Goal: Information Seeking & Learning: Learn about a topic

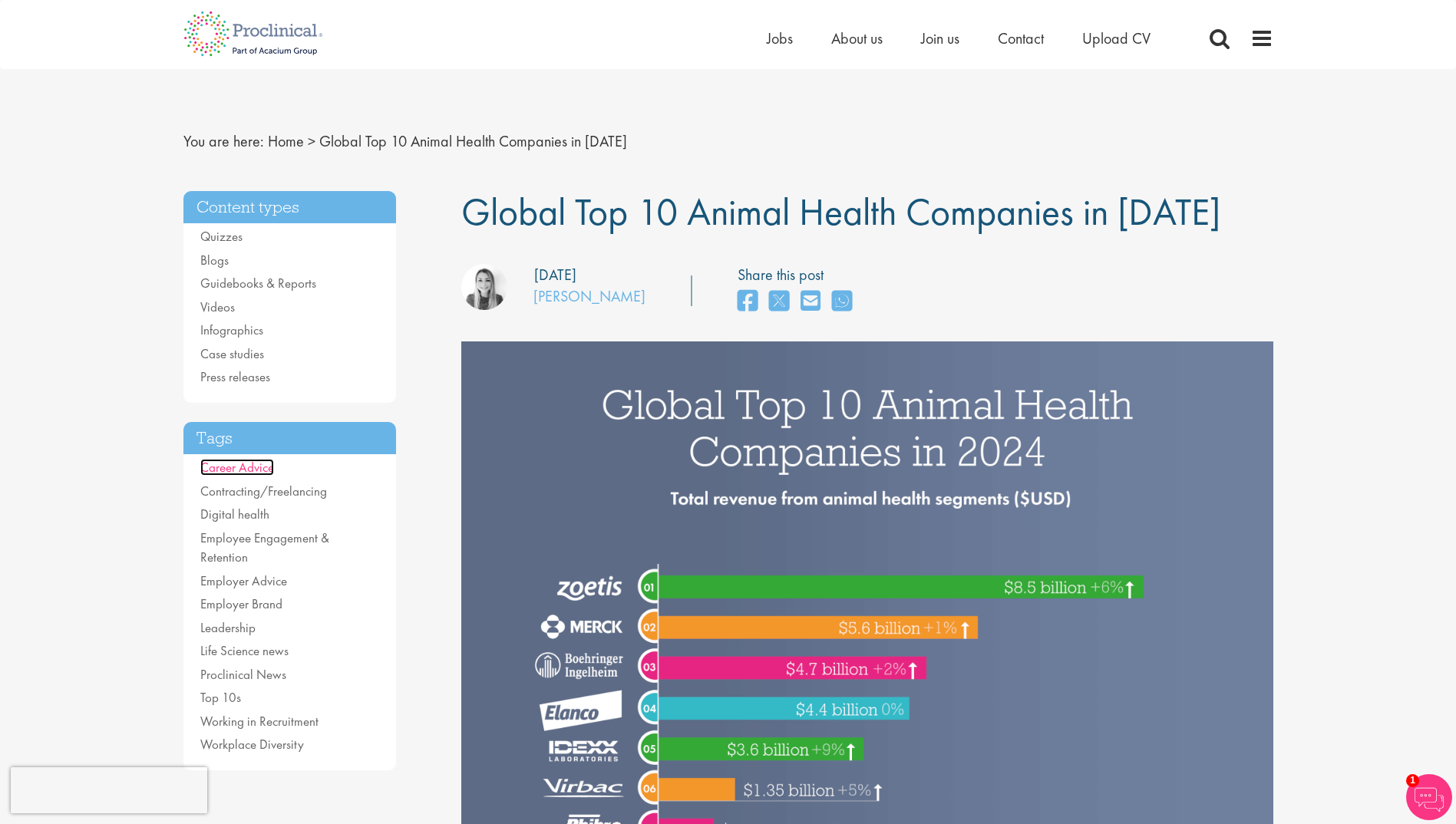
drag, startPoint x: 0, startPoint y: 0, endPoint x: 233, endPoint y: 471, distance: 525.5
click at [233, 471] on link "Career Advice" at bounding box center [237, 468] width 73 height 17
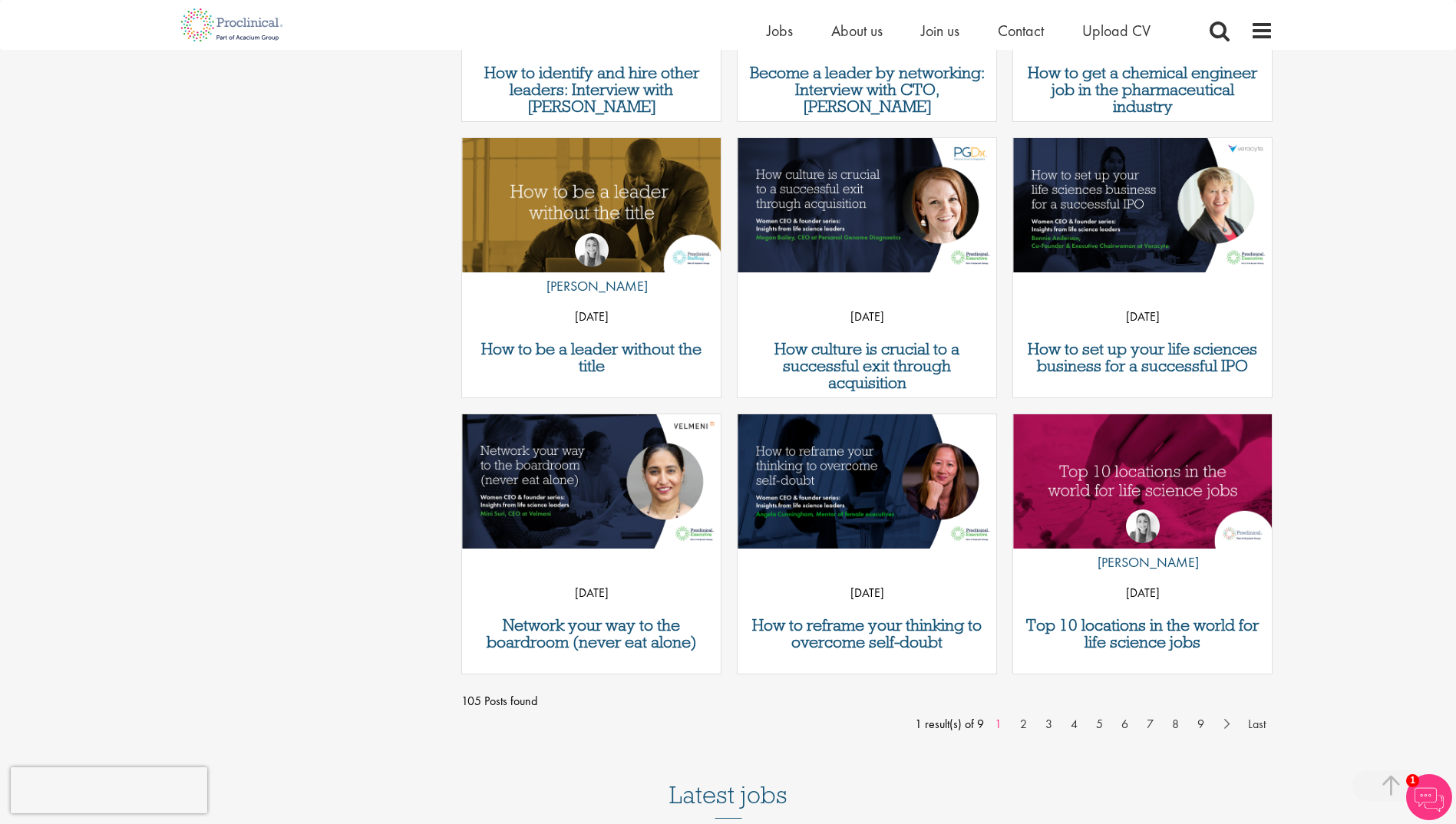
scroll to position [1151, 0]
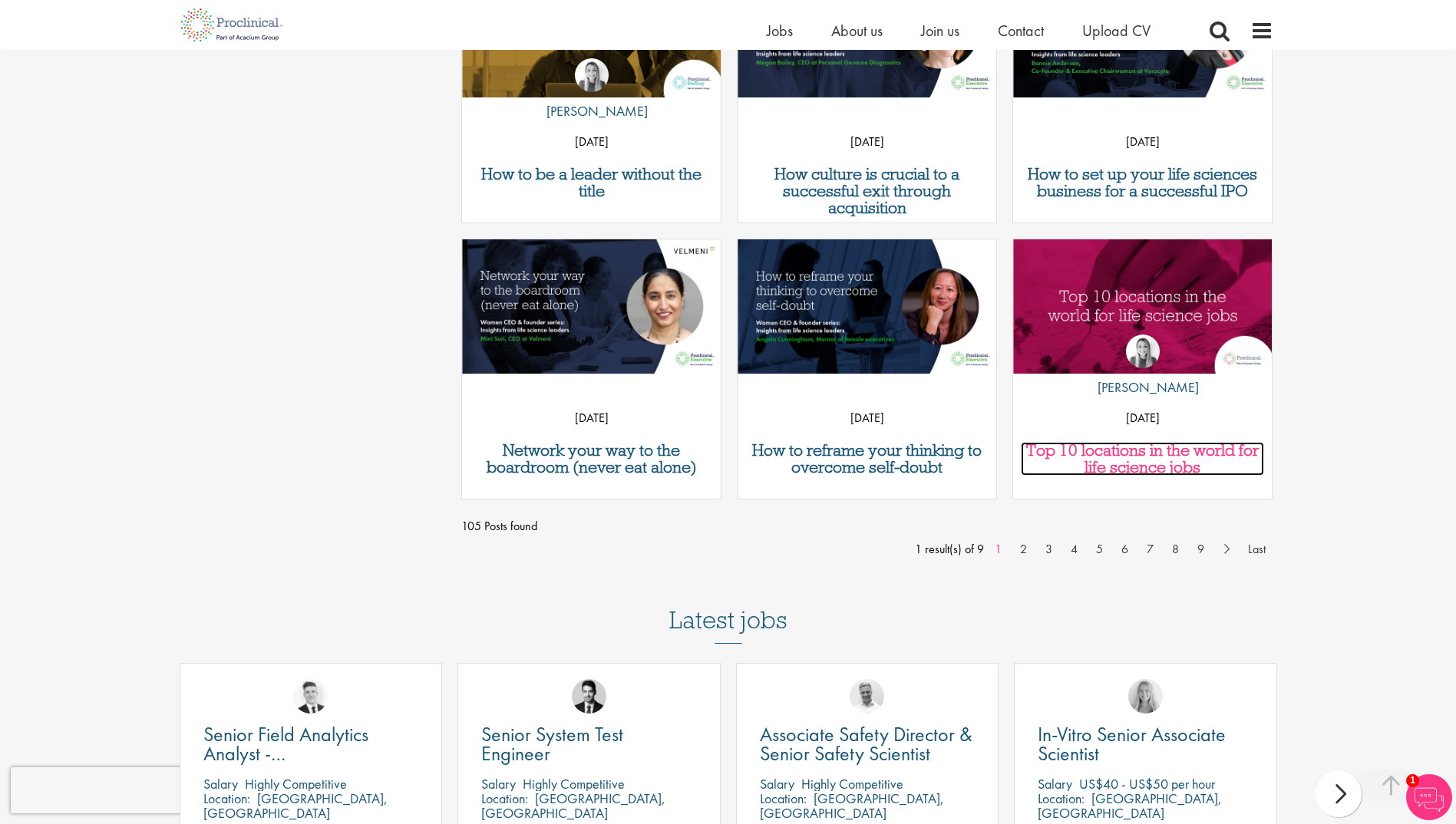
click at [1132, 450] on h3 "Top 10 locations in the world for life science jobs" at bounding box center [1142, 458] width 243 height 34
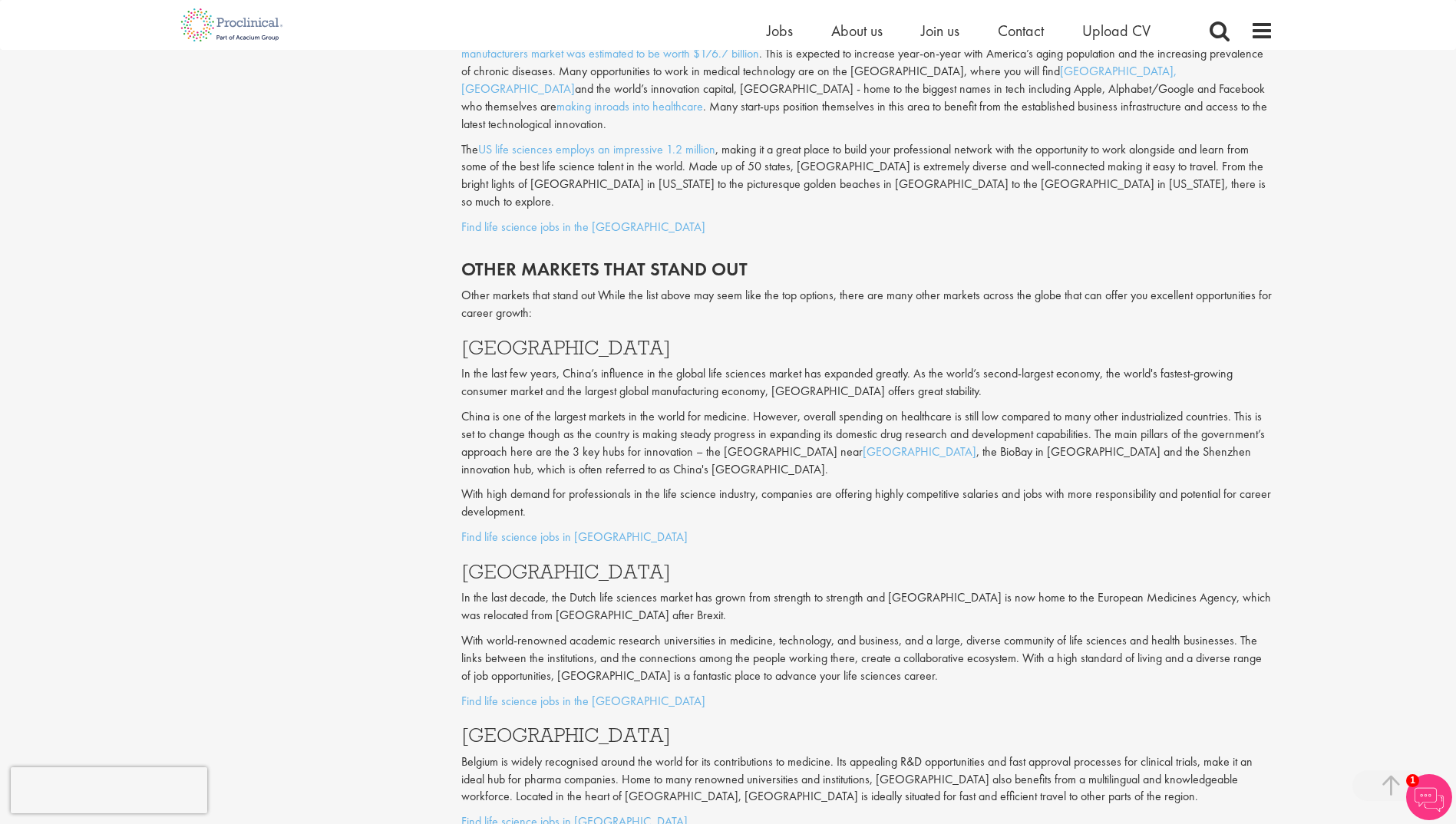
scroll to position [5602, 0]
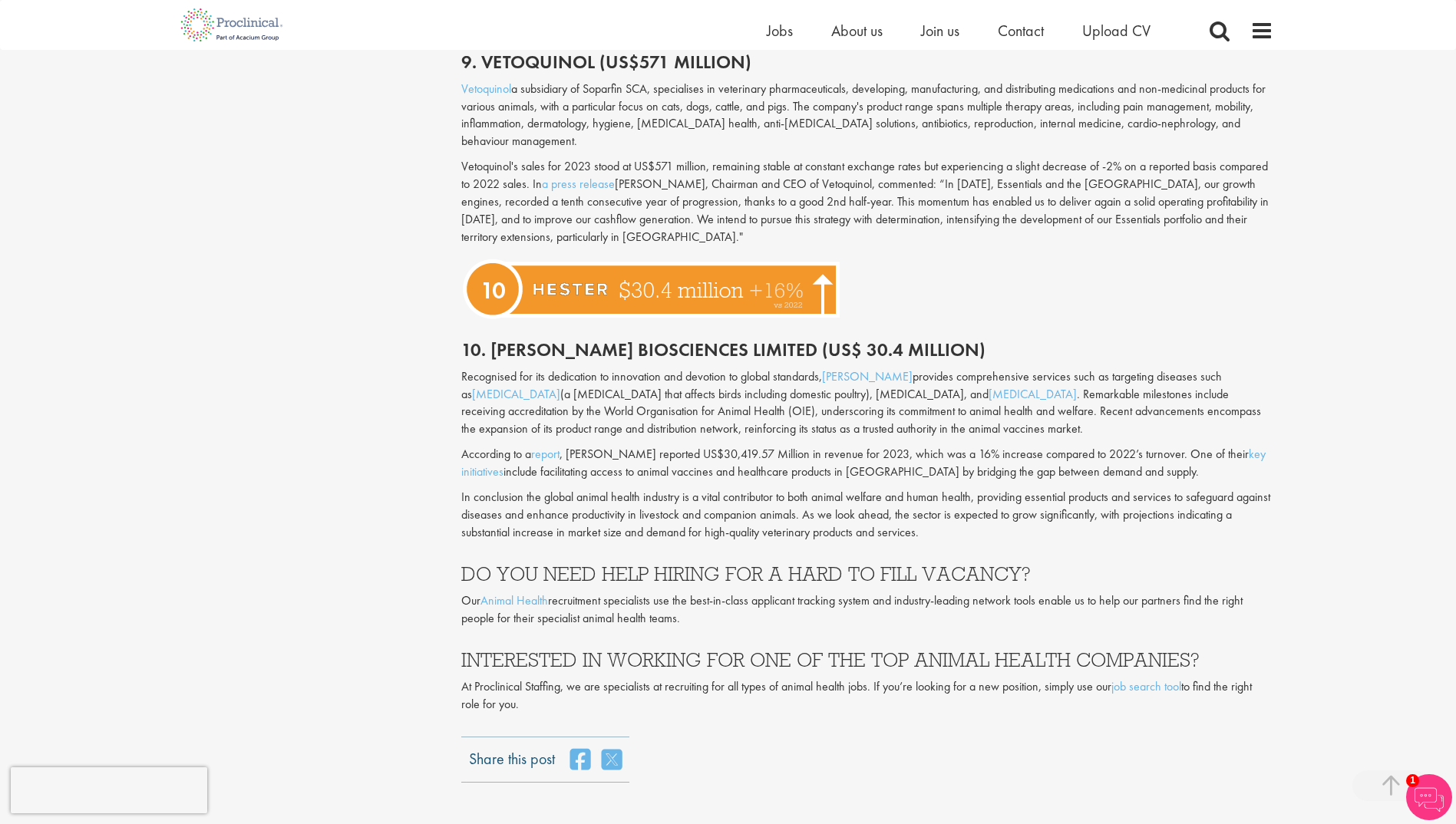
scroll to position [3607, 0]
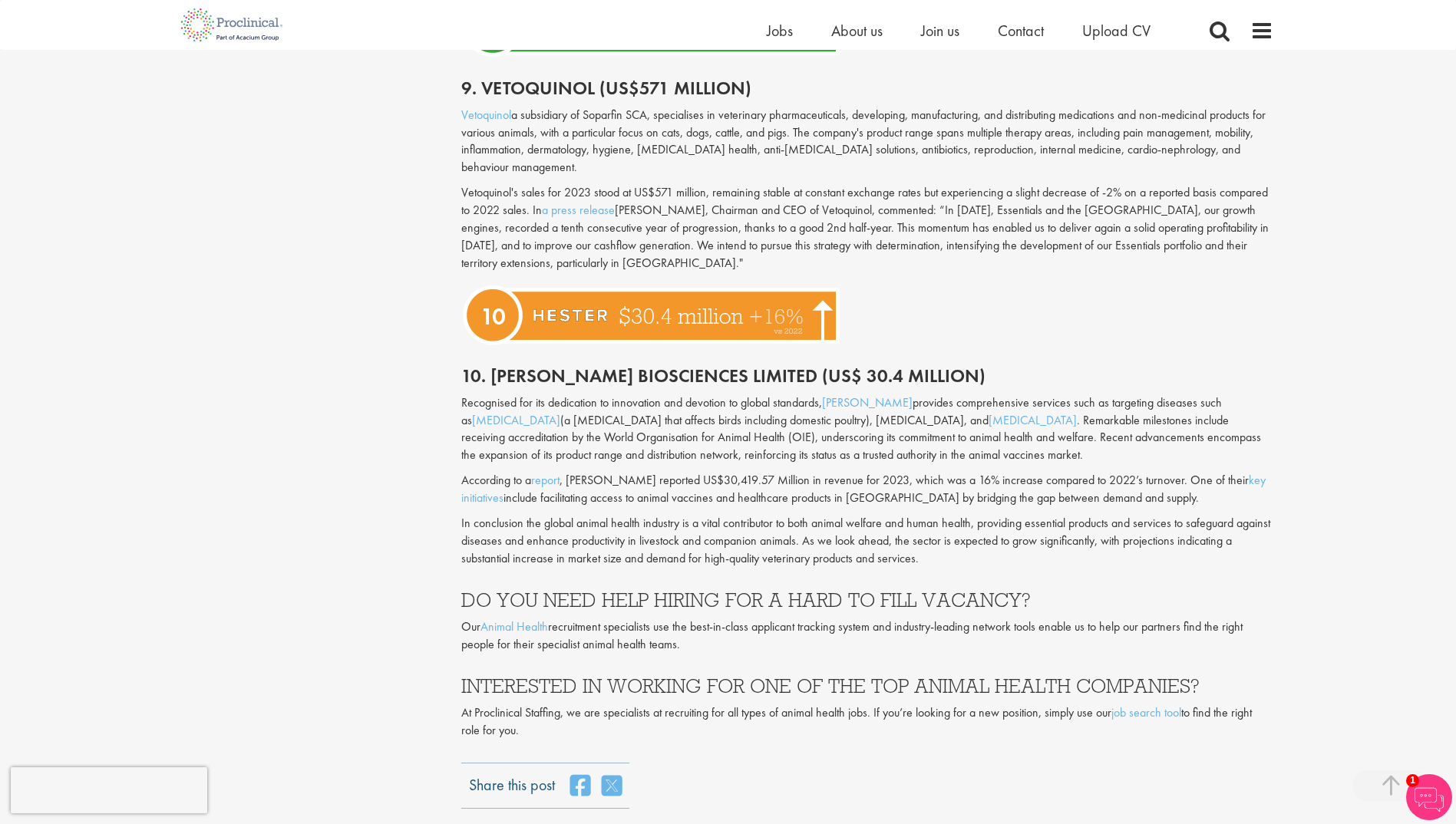
scroll to position [3837, 0]
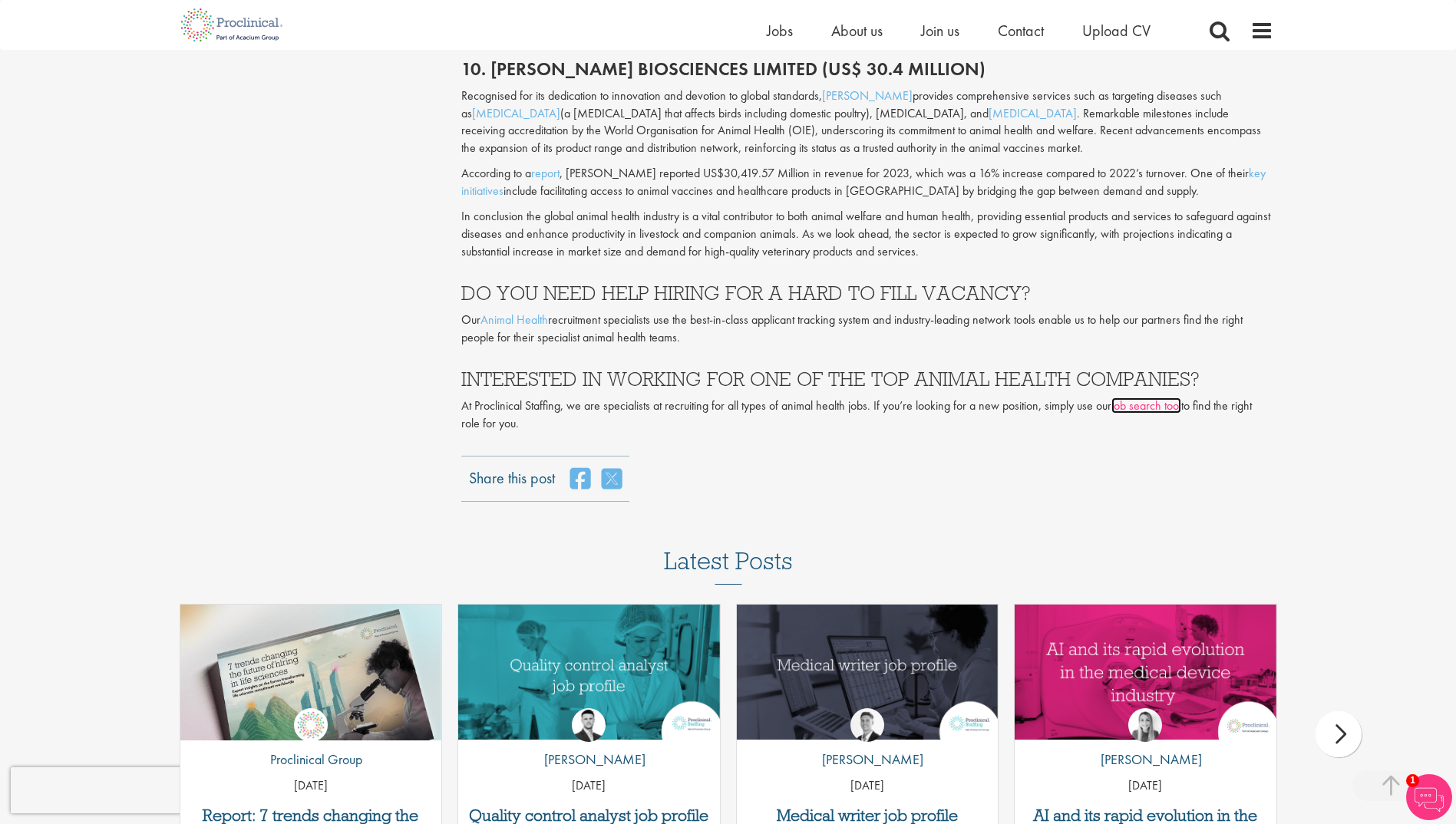
click at [1141, 398] on link "job search tool" at bounding box center [1146, 405] width 70 height 16
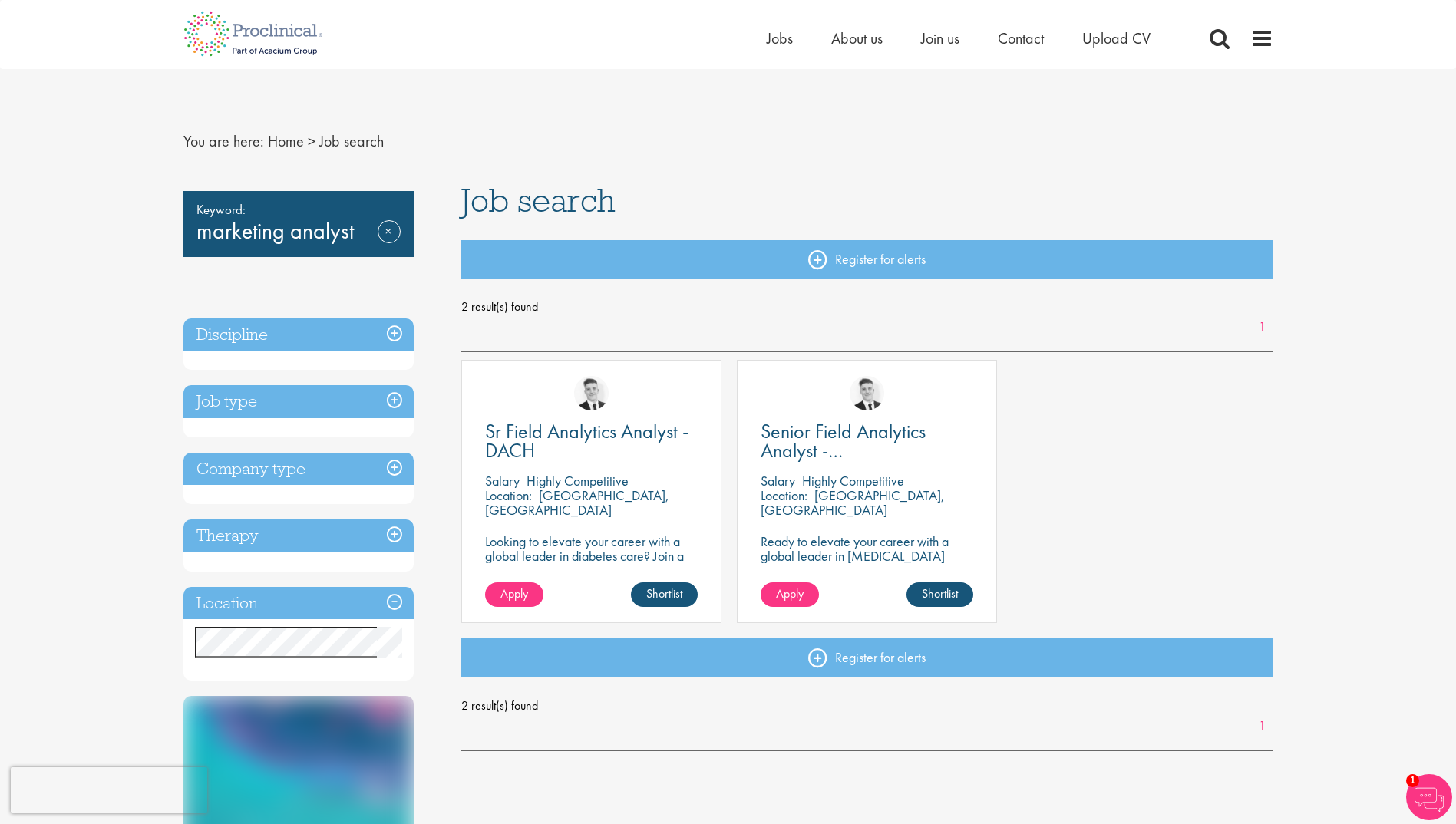
click at [395, 336] on h3 "Discipline" at bounding box center [298, 335] width 230 height 33
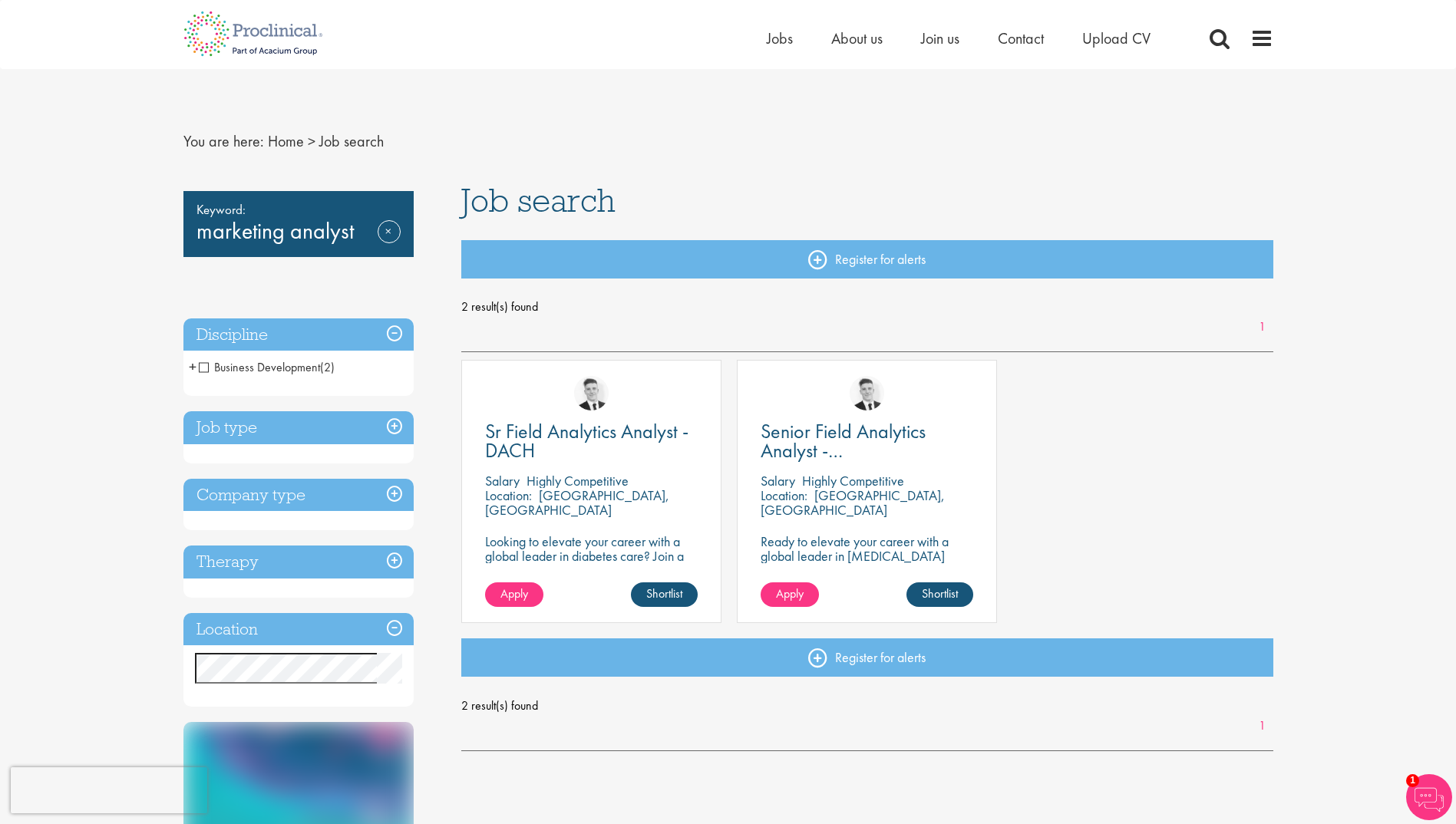
click at [395, 425] on h3 "Job type" at bounding box center [298, 428] width 230 height 33
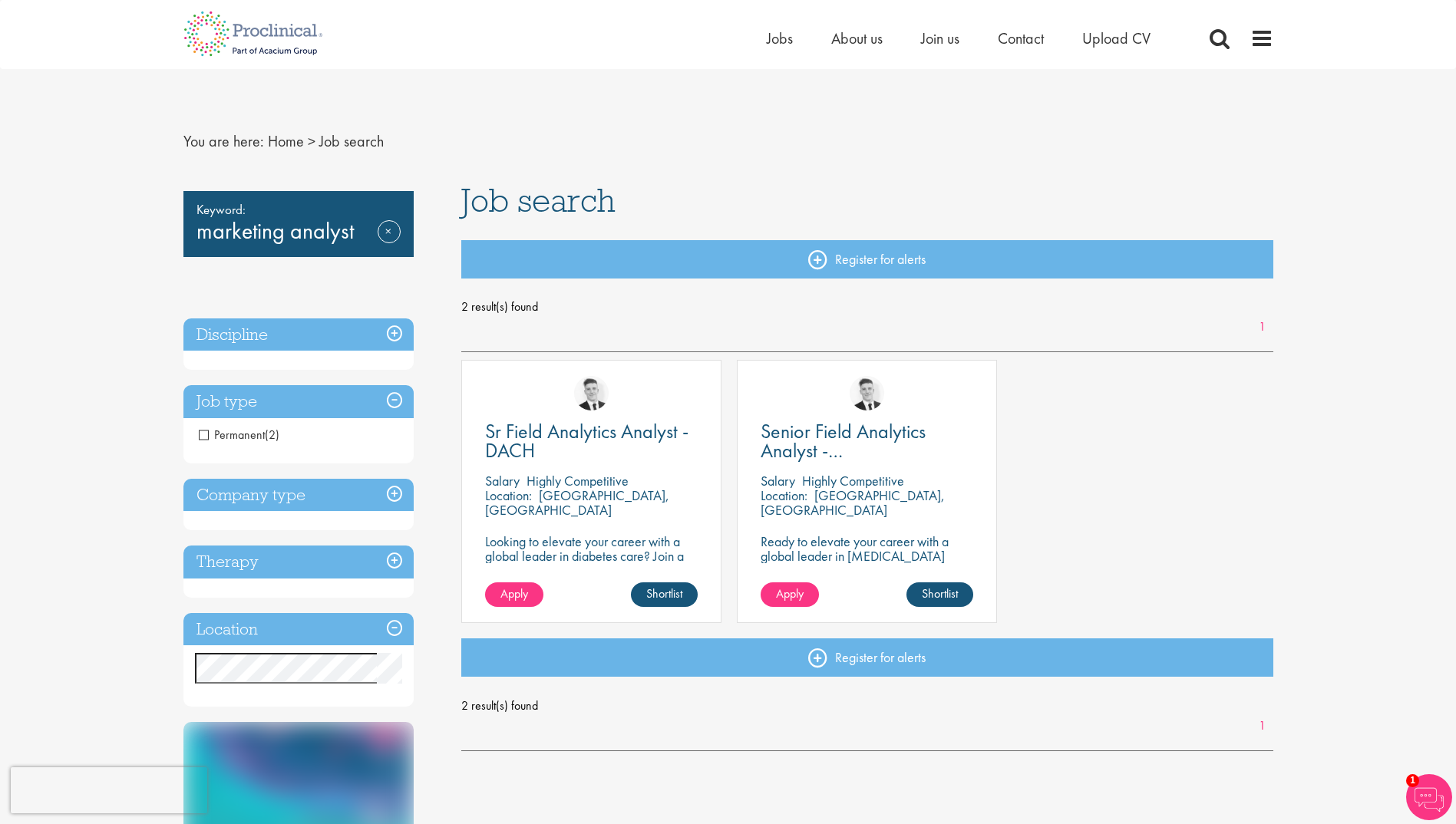
click at [398, 491] on h3 "Company type" at bounding box center [298, 495] width 230 height 33
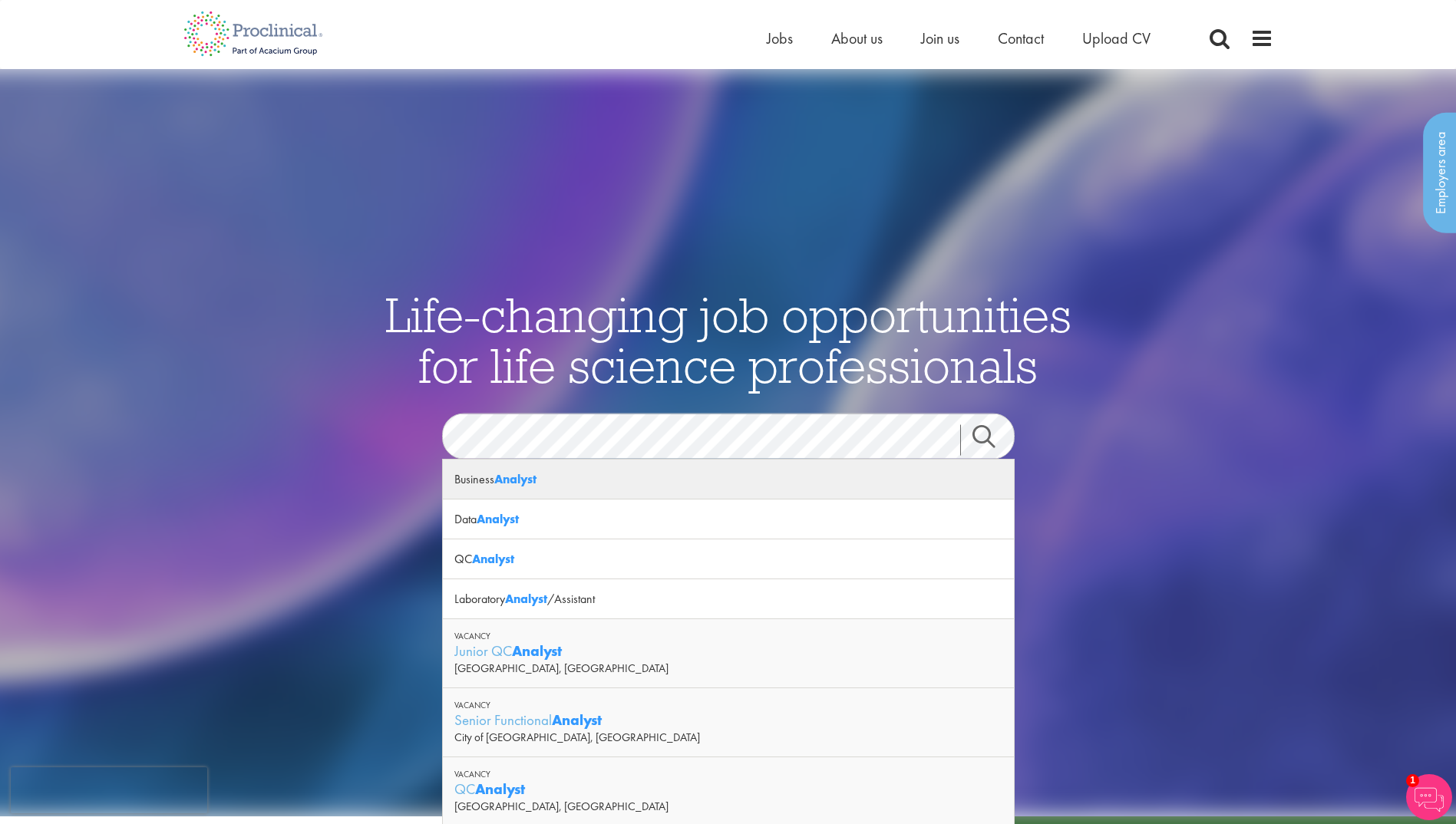
click at [526, 478] on strong "Analyst" at bounding box center [516, 479] width 42 height 16
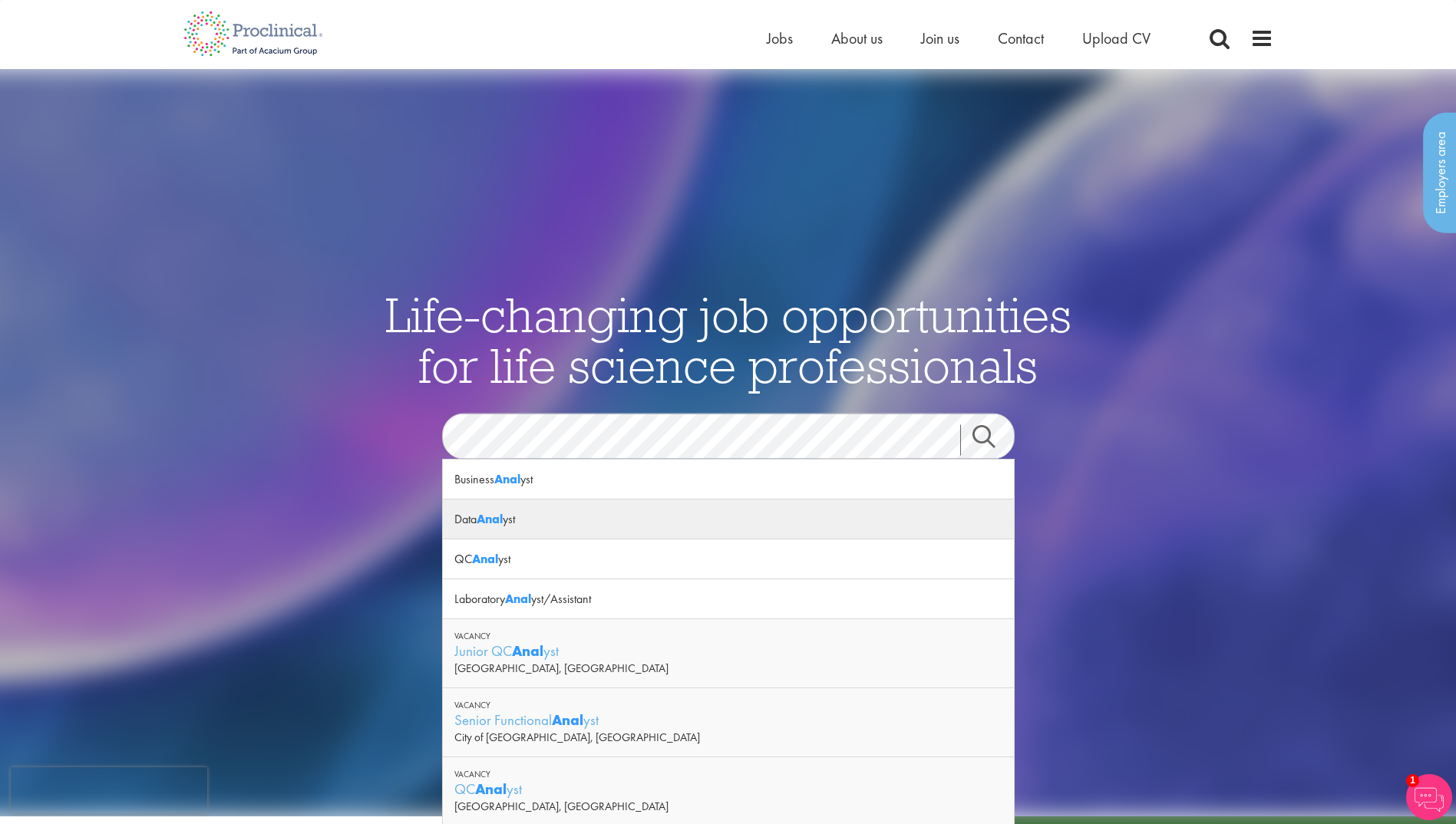
click at [494, 519] on strong "Anal" at bounding box center [489, 519] width 26 height 16
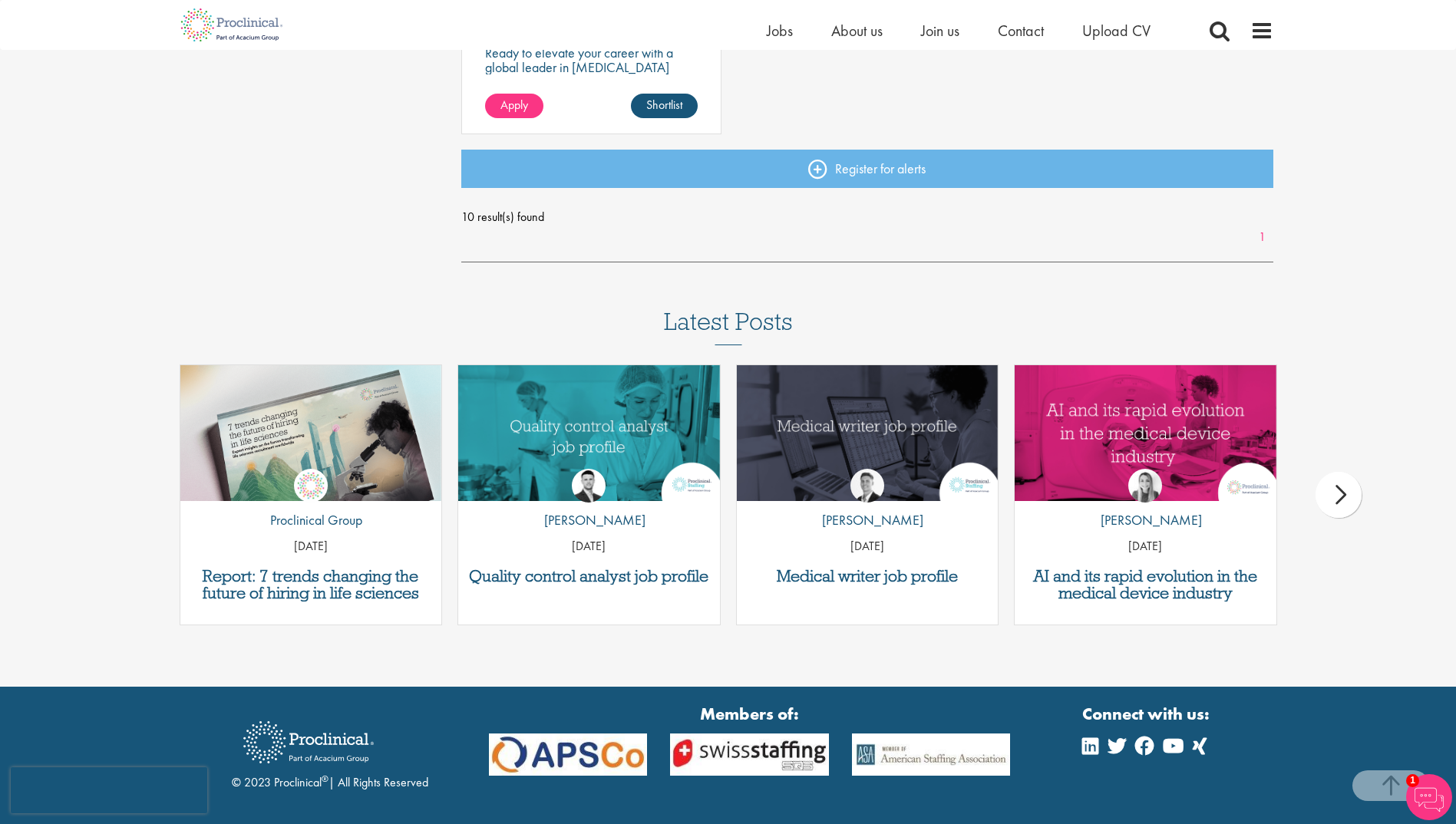
scroll to position [1304, 0]
